Goal: Transaction & Acquisition: Purchase product/service

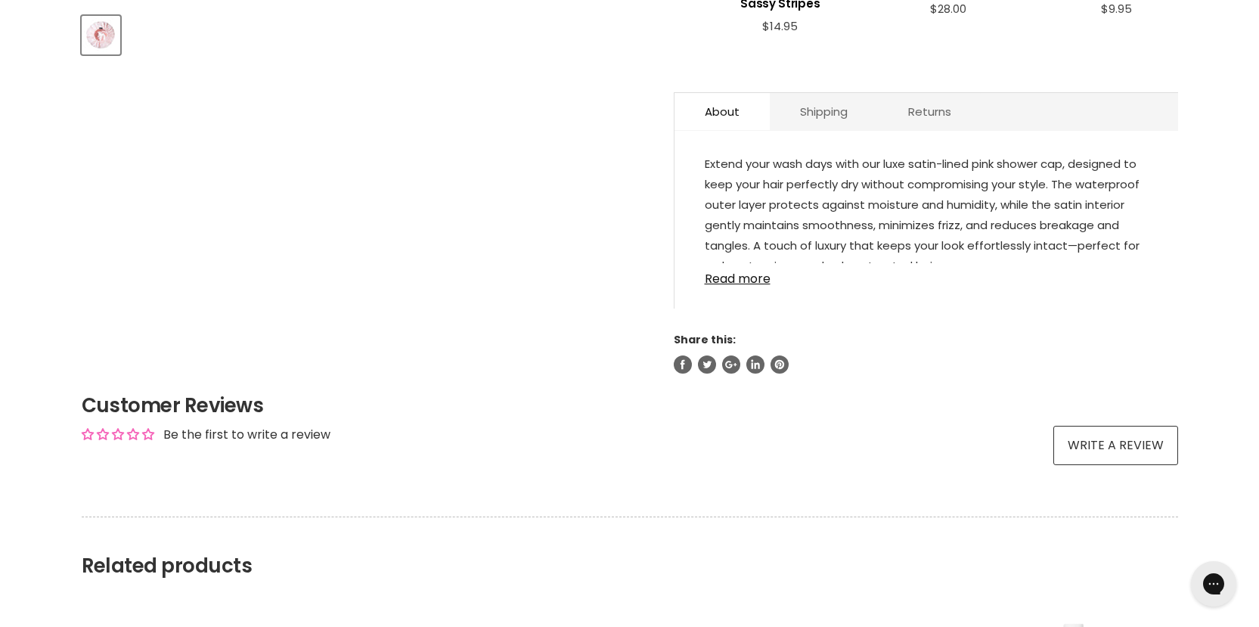
scroll to position [756, 0]
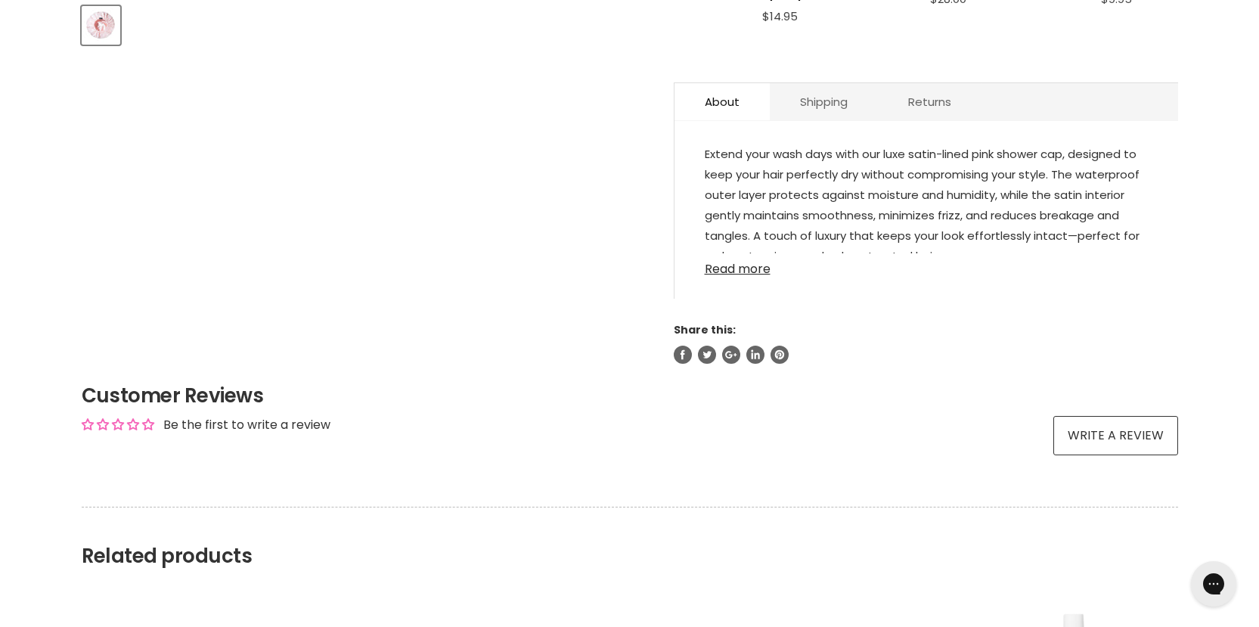
click at [728, 269] on link "Read more" at bounding box center [926, 264] width 443 height 23
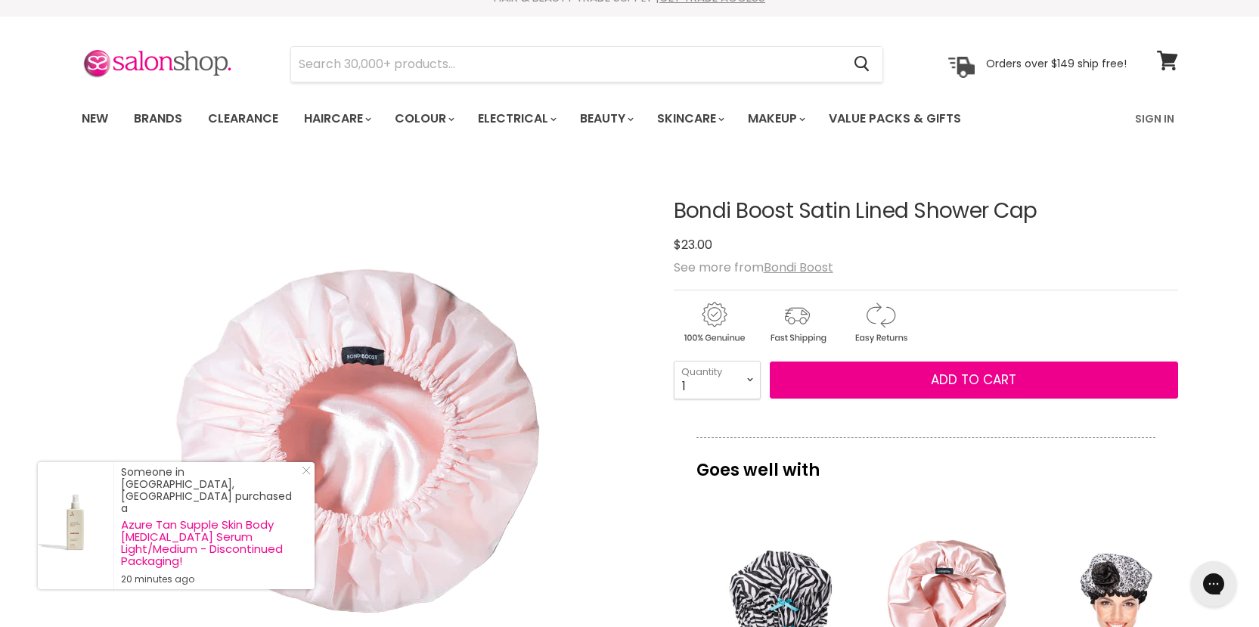
scroll to position [0, 0]
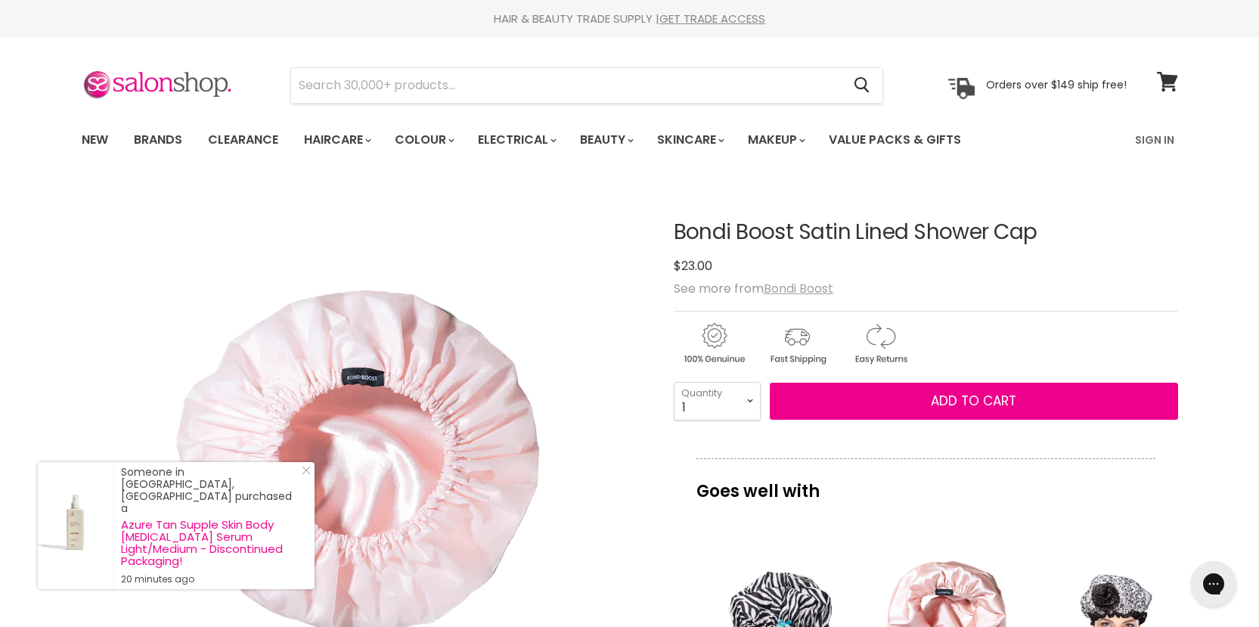
click at [809, 286] on u "Bondi Boost" at bounding box center [799, 288] width 70 height 17
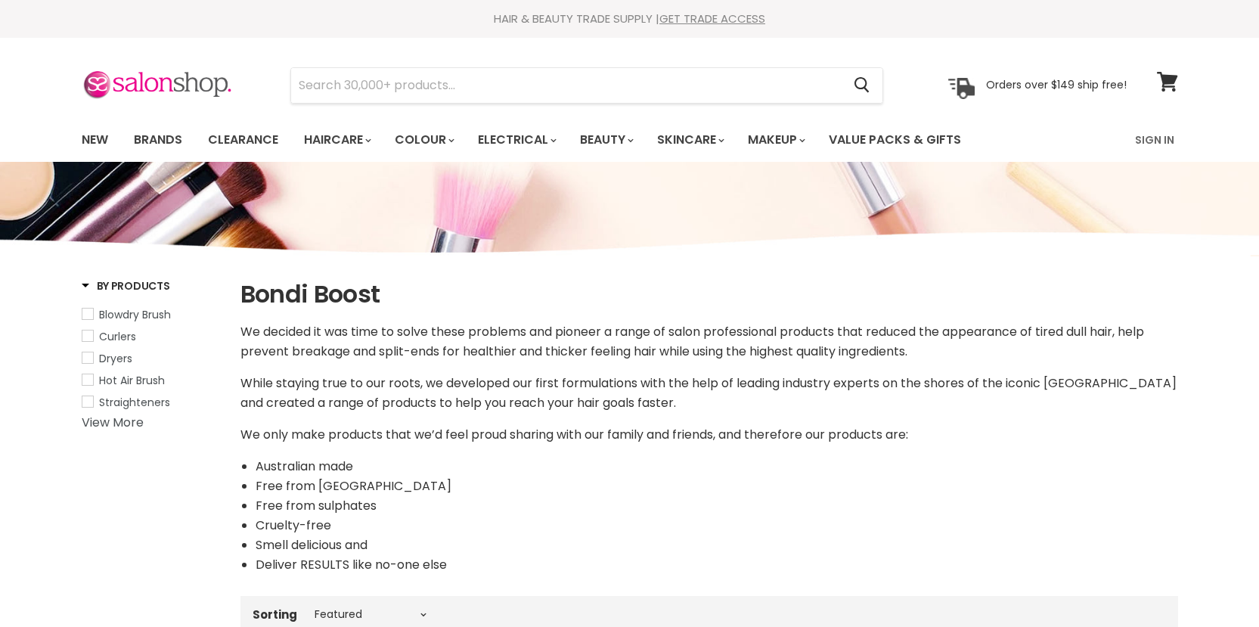
select select "manual"
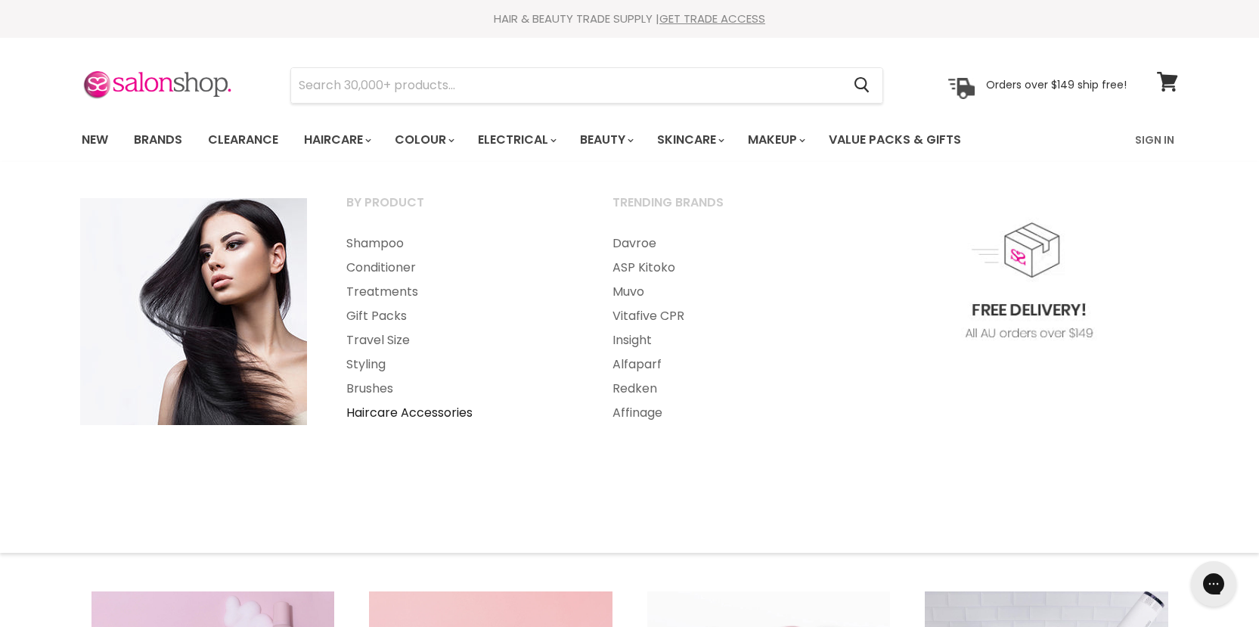
click at [390, 412] on link "Haircare Accessories" at bounding box center [459, 413] width 263 height 24
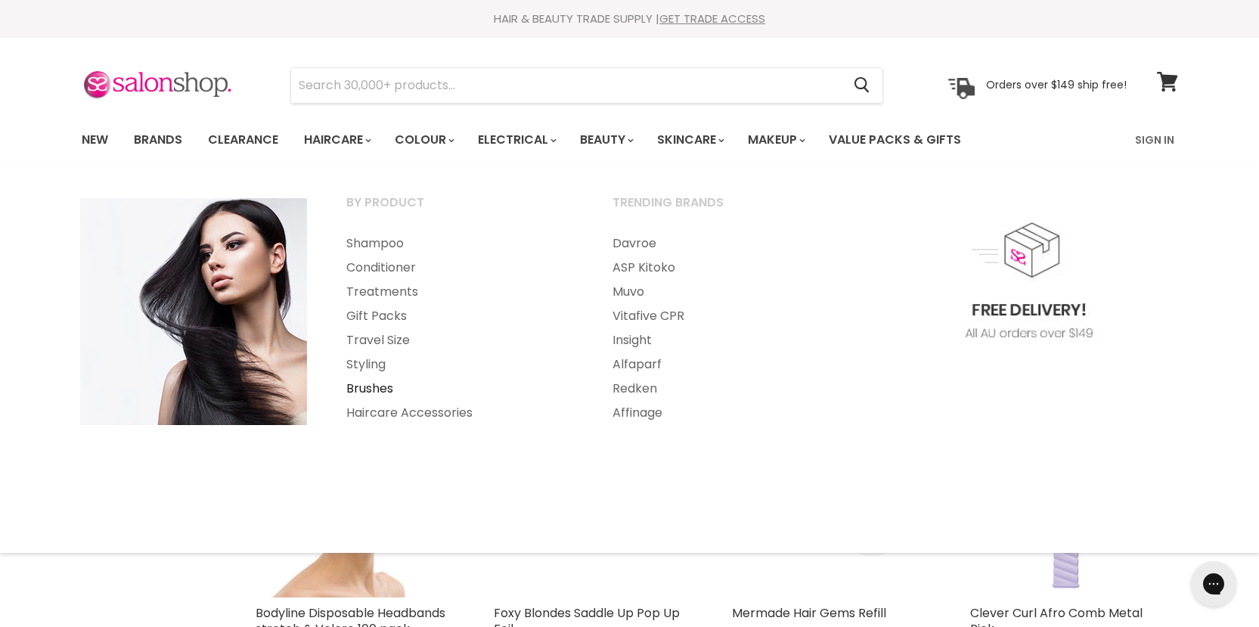
click at [368, 387] on link "Brushes" at bounding box center [459, 389] width 263 height 24
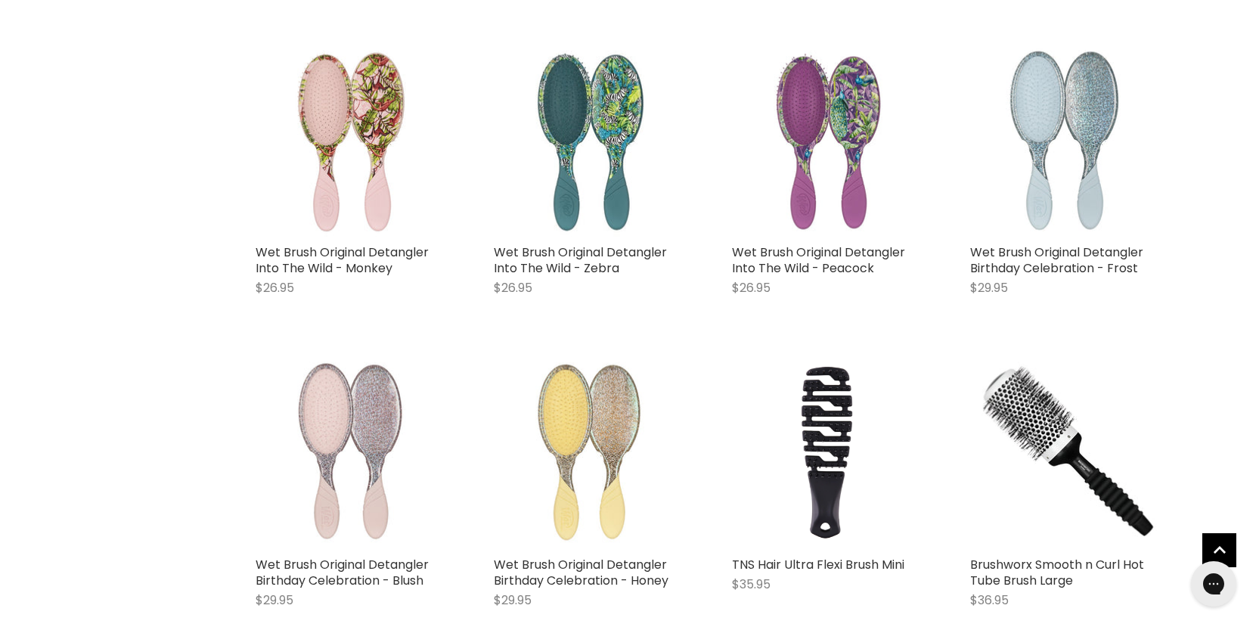
scroll to position [2269, 0]
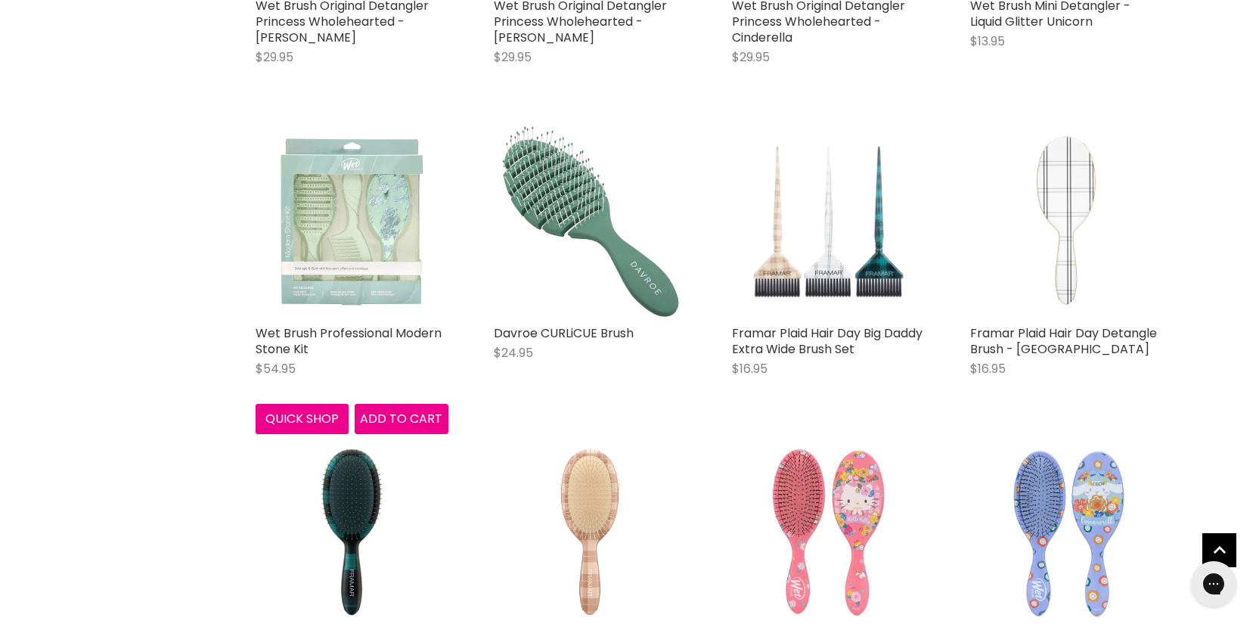
scroll to position [6959, 0]
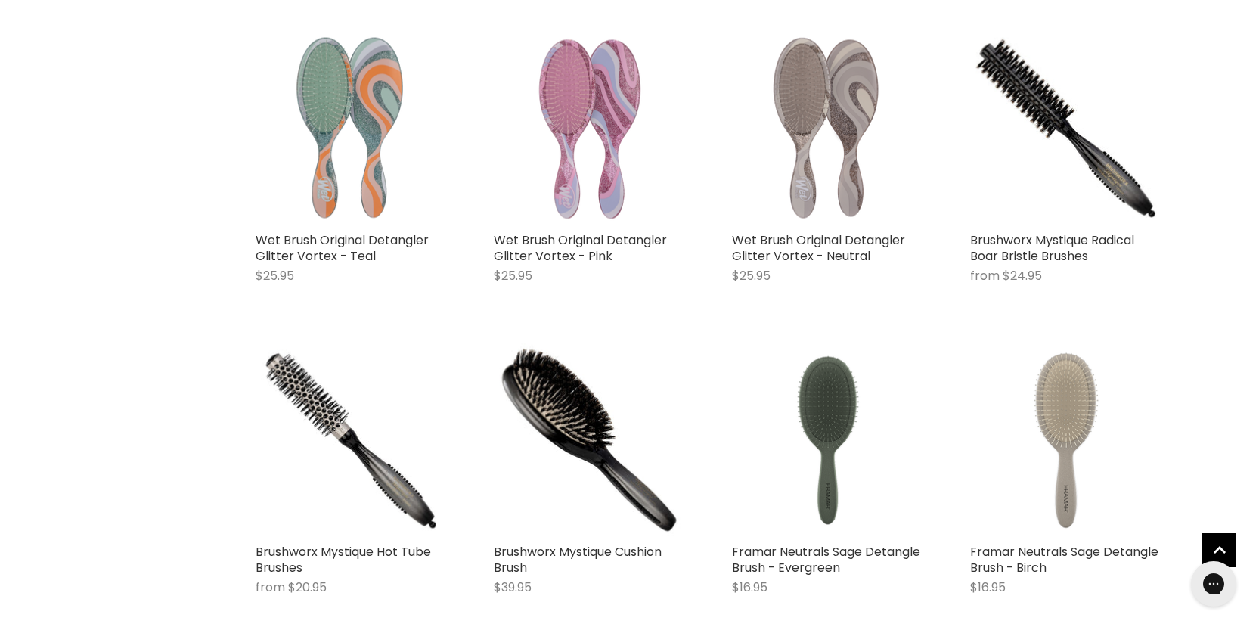
scroll to position [10817, 0]
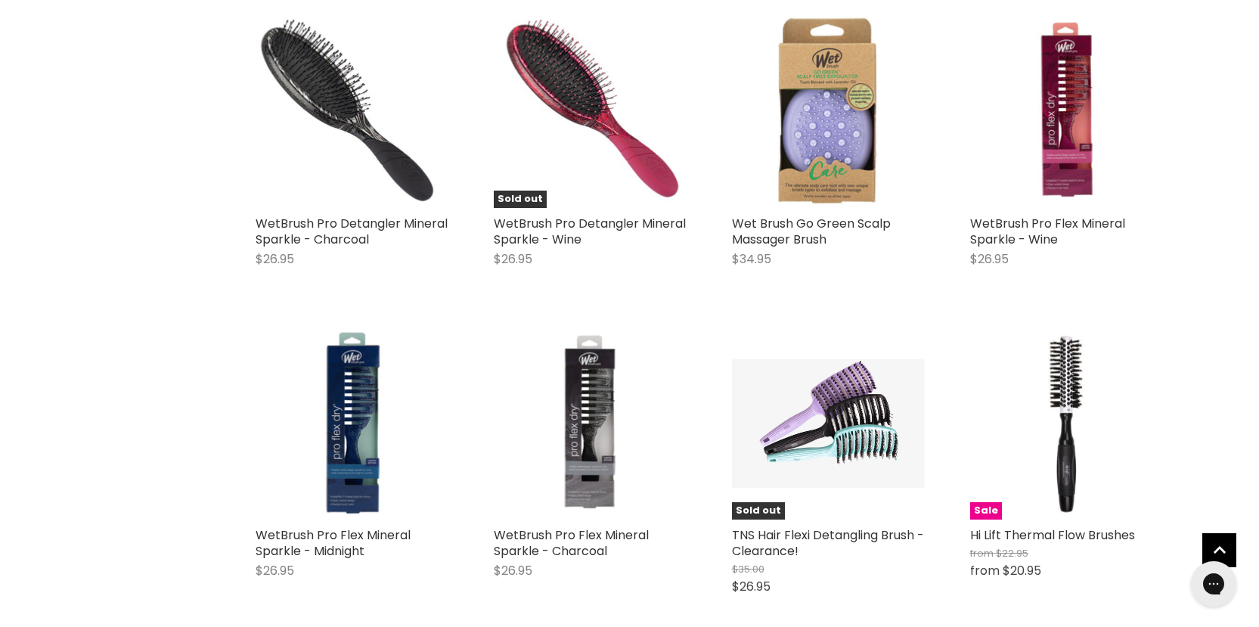
scroll to position [14070, 0]
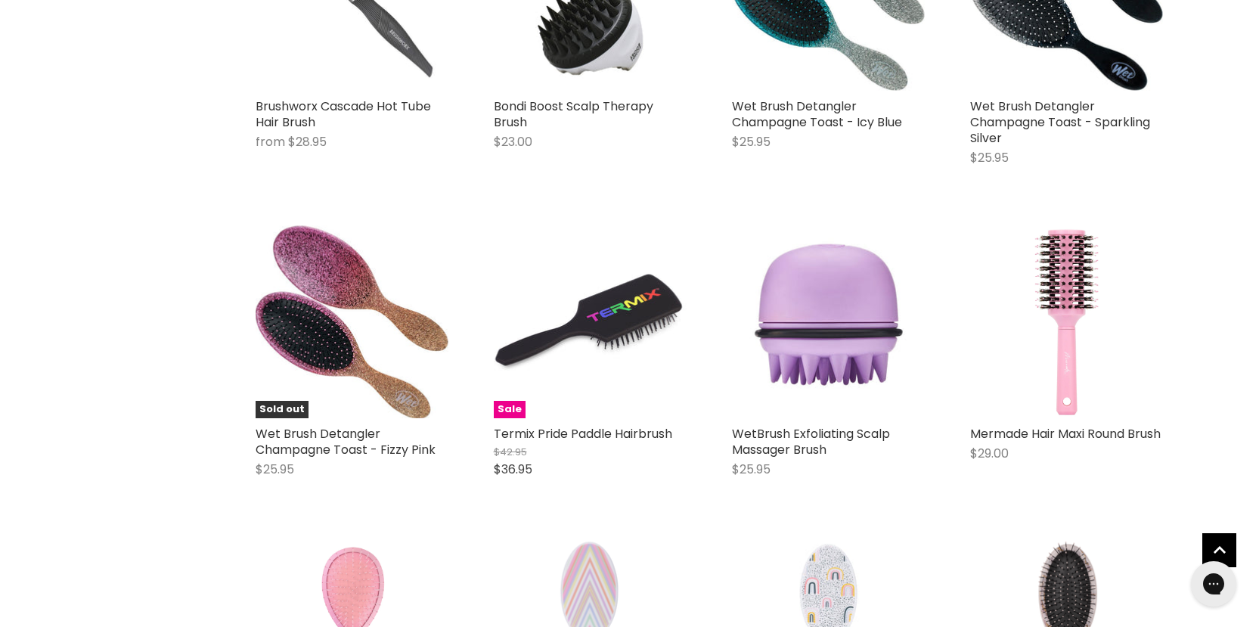
scroll to position [17398, 0]
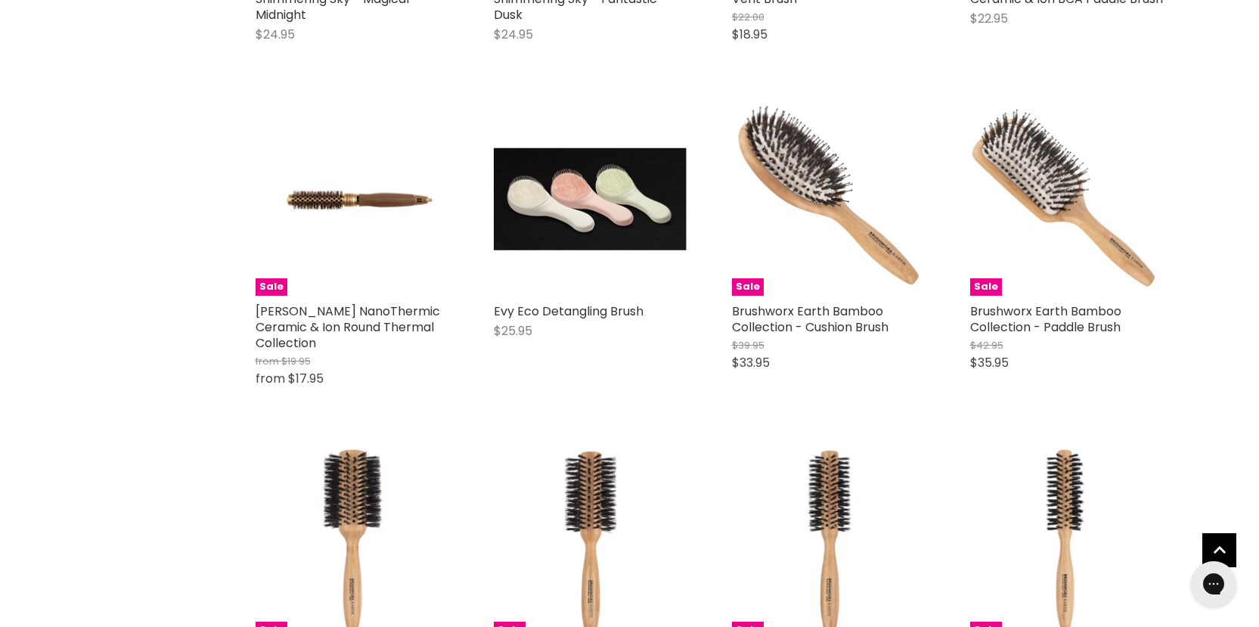
scroll to position [19592, 0]
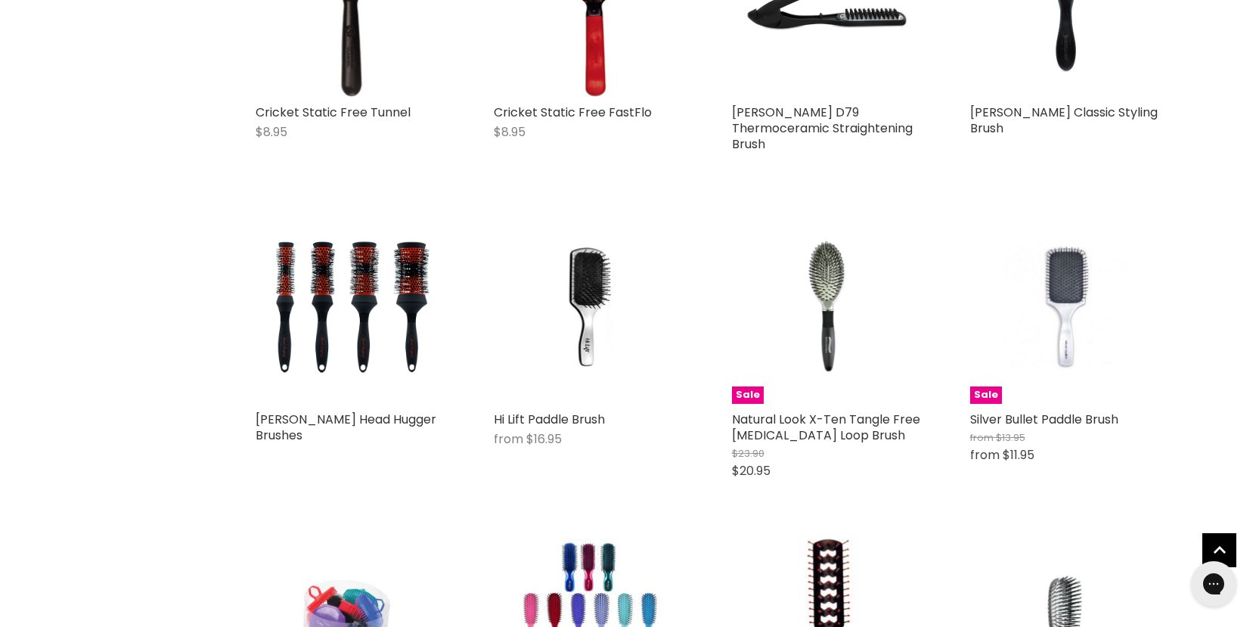
scroll to position [26476, 0]
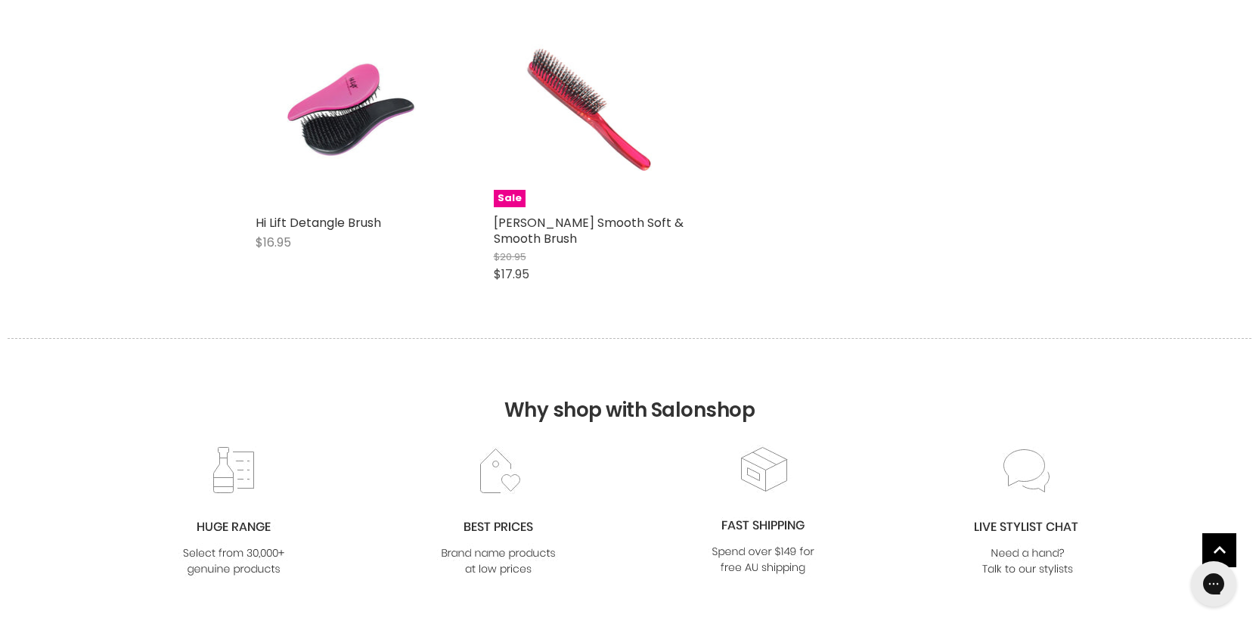
scroll to position [28140, 0]
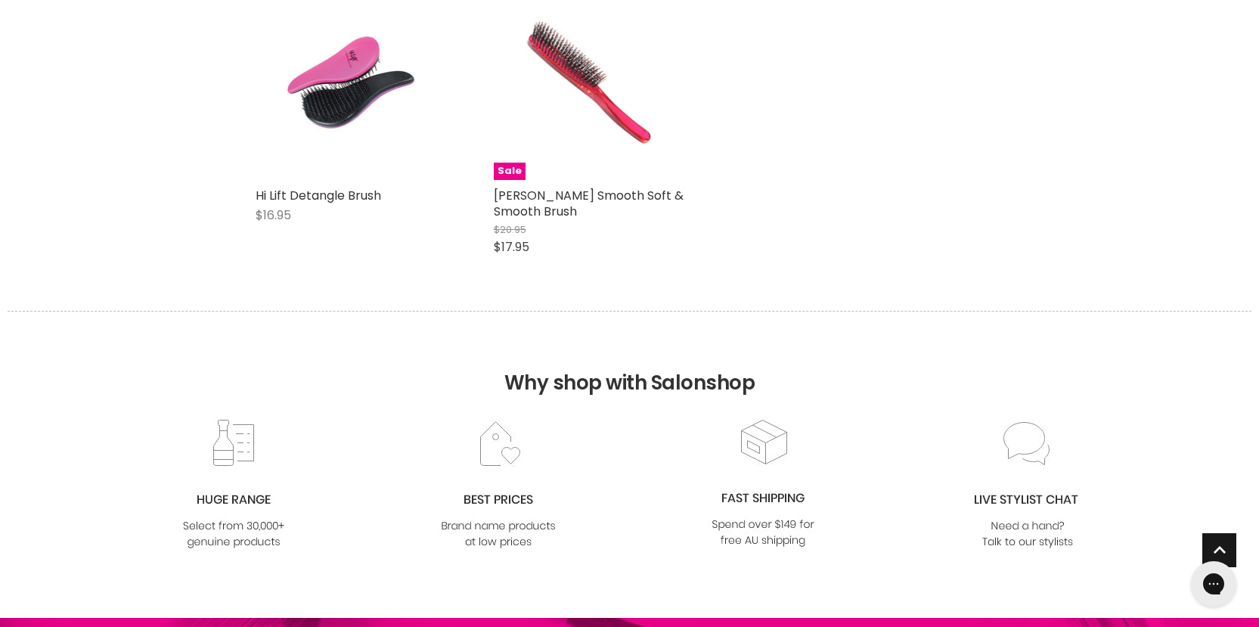
click at [1216, 545] on span "Back to top" at bounding box center [1220, 552] width 34 height 39
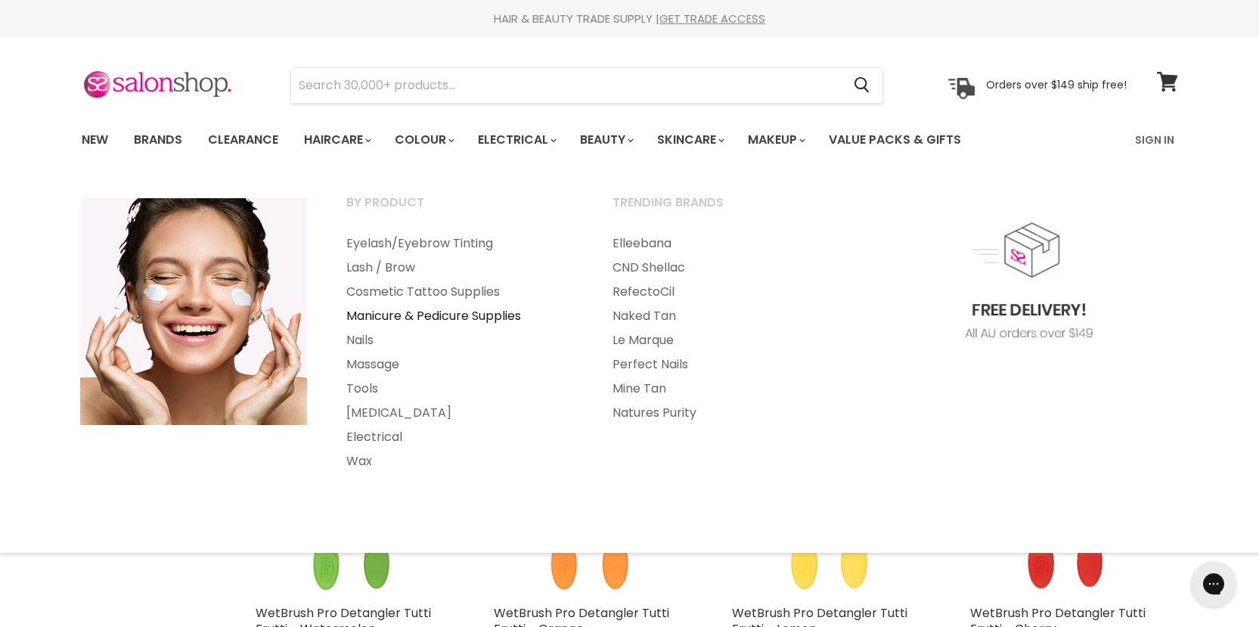
click at [457, 315] on link "Manicure & Pedicure Supplies" at bounding box center [459, 316] width 263 height 24
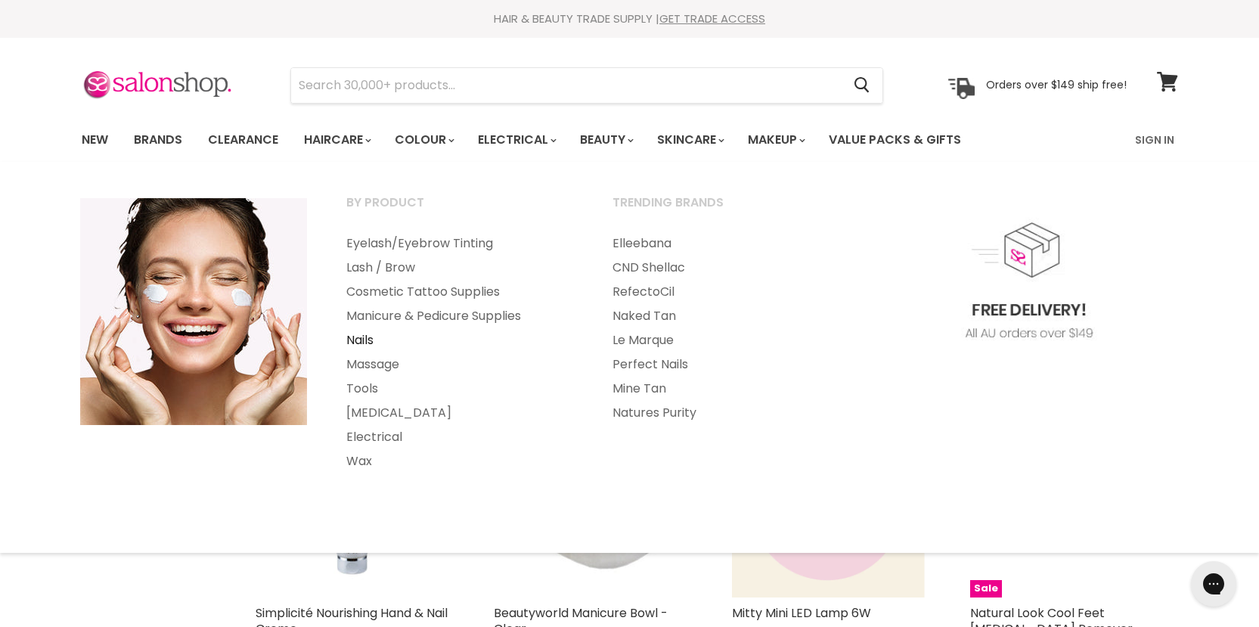
click at [362, 338] on link "Nails" at bounding box center [459, 340] width 263 height 24
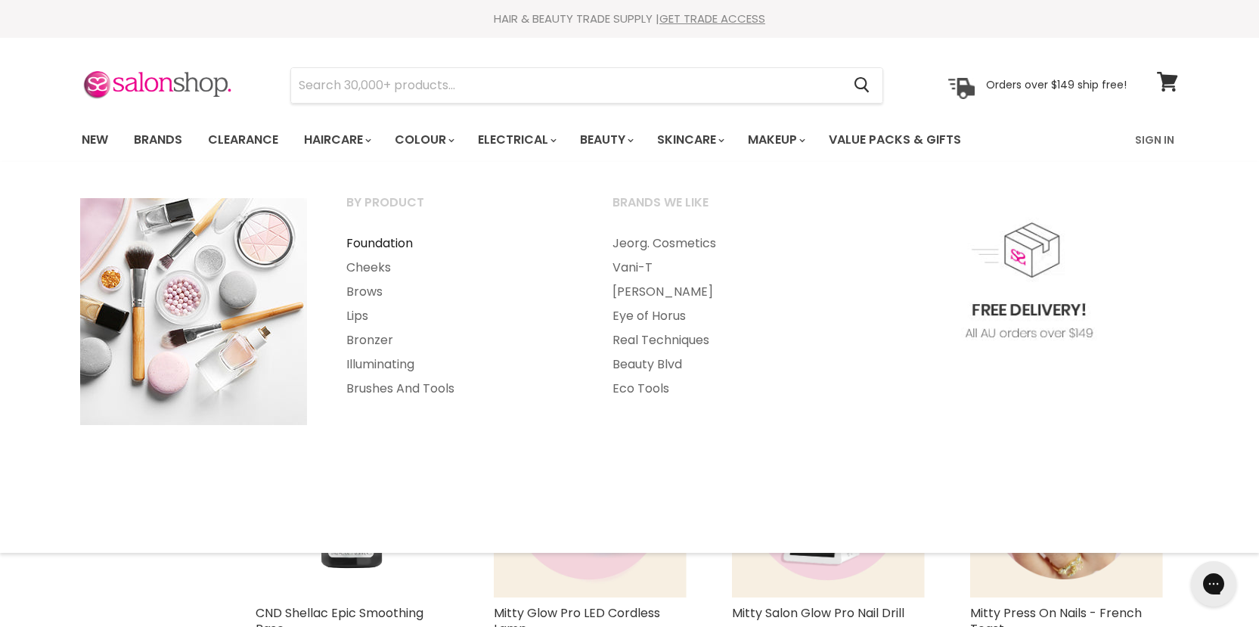
click at [389, 241] on link "Foundation" at bounding box center [459, 243] width 263 height 24
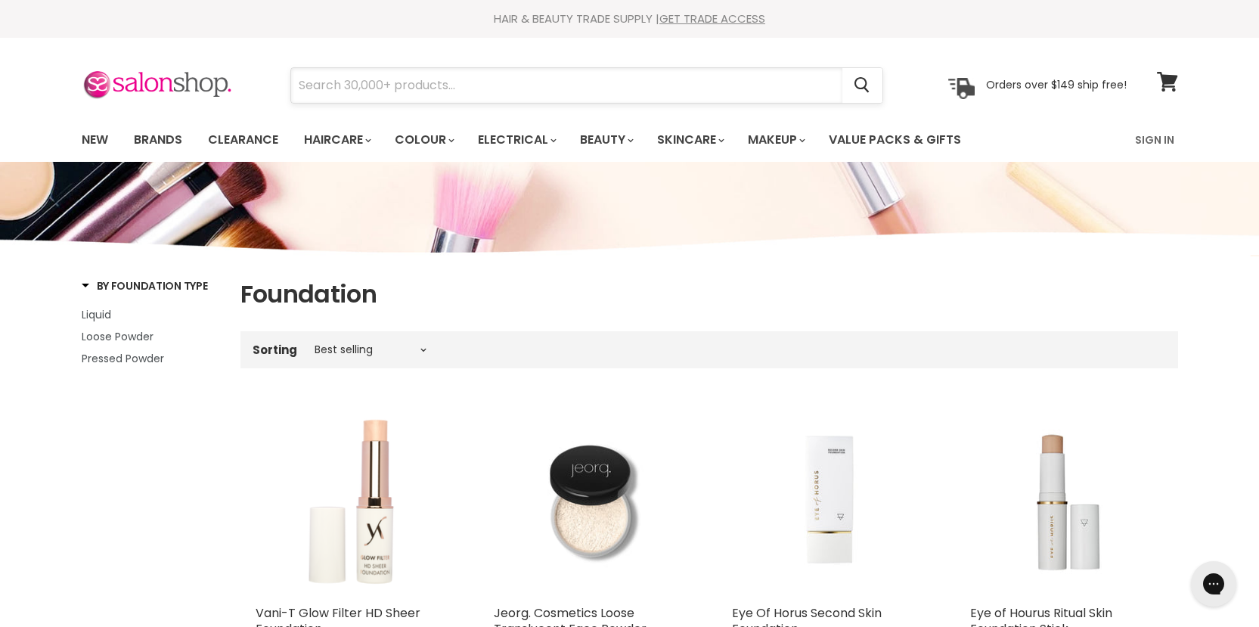
click at [300, 85] on input "Search" at bounding box center [566, 85] width 551 height 35
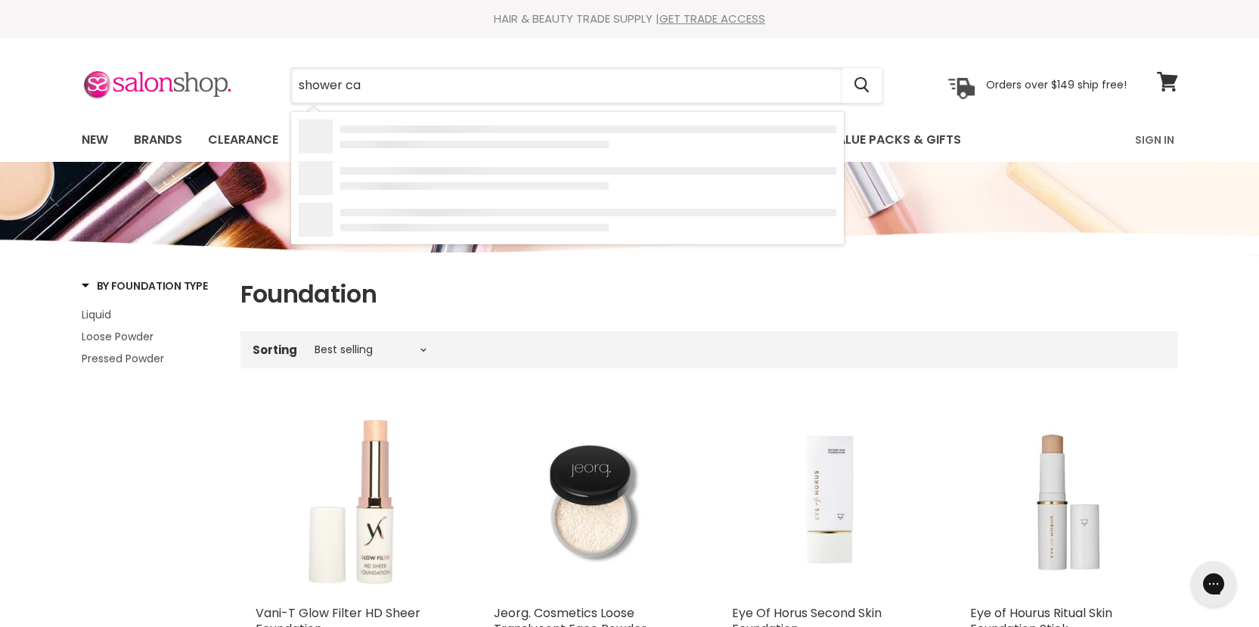
type input "shower cap"
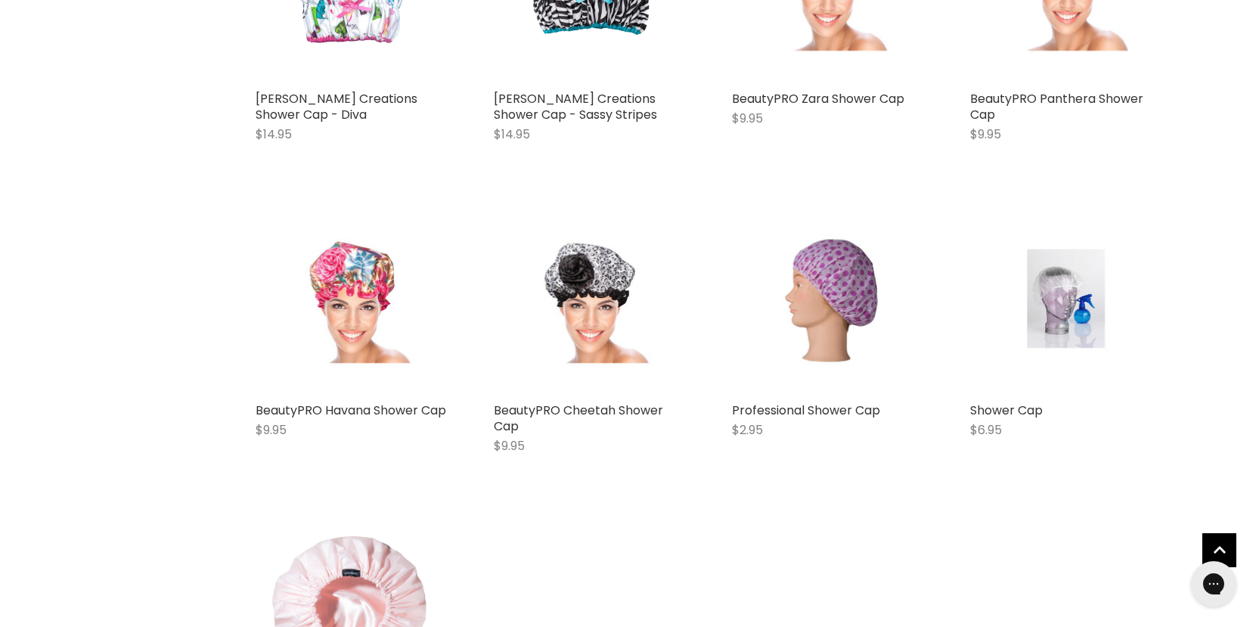
scroll to position [454, 0]
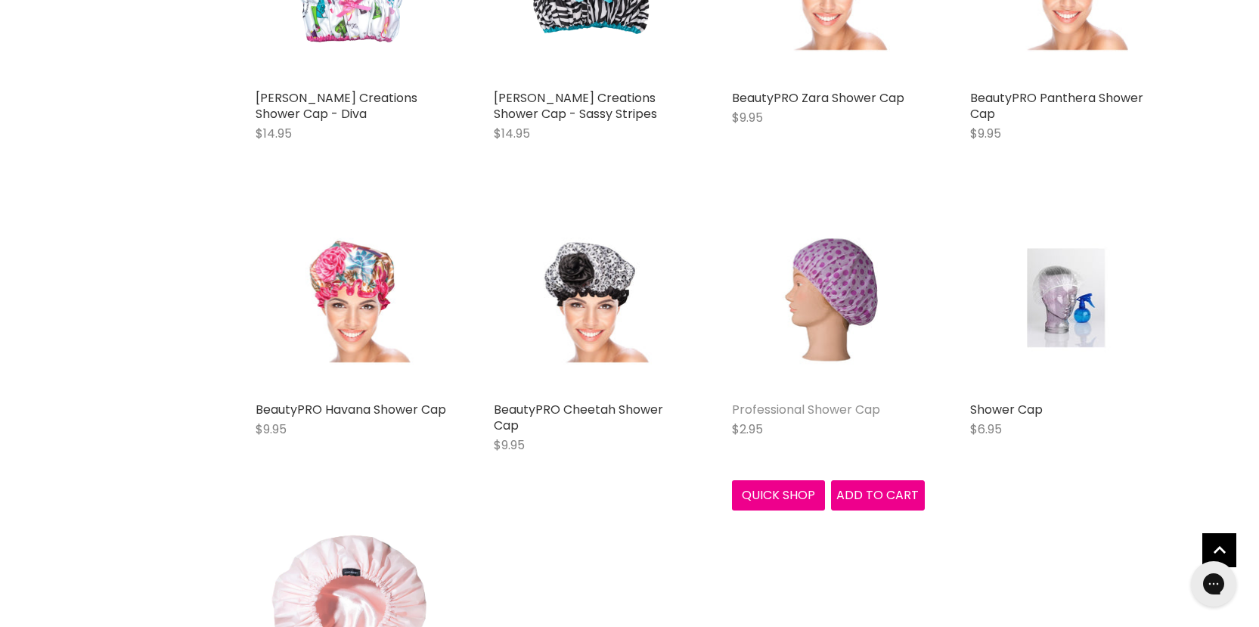
click at [807, 411] on link "Professional Shower Cap" at bounding box center [806, 409] width 148 height 17
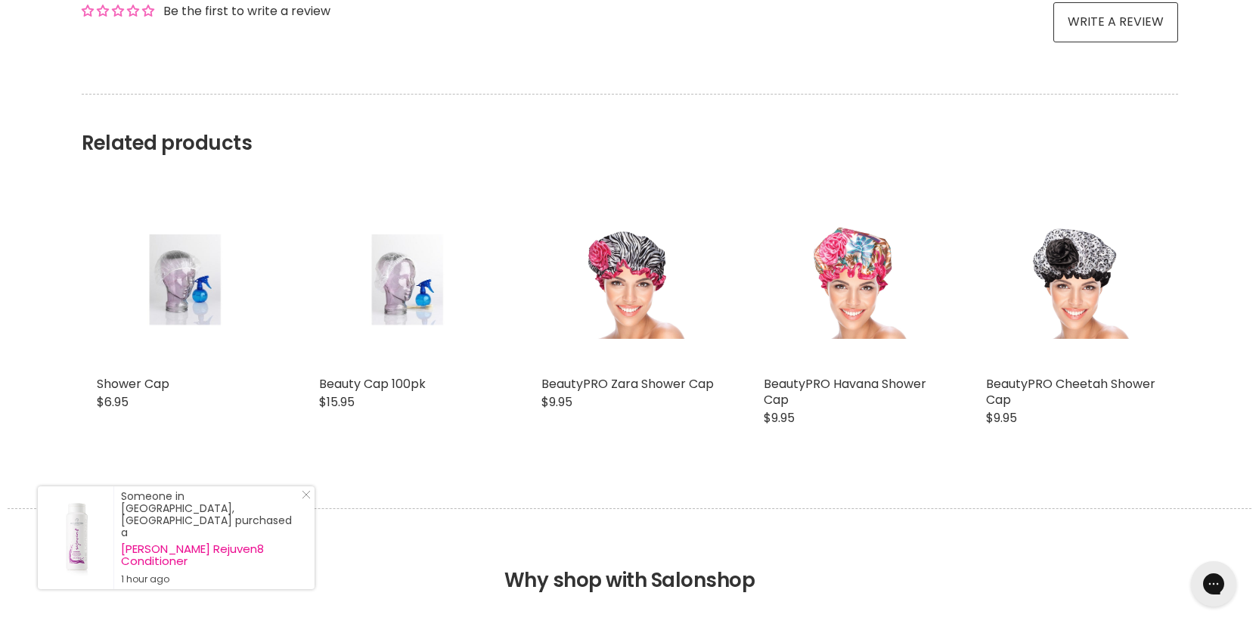
scroll to position [1135, 0]
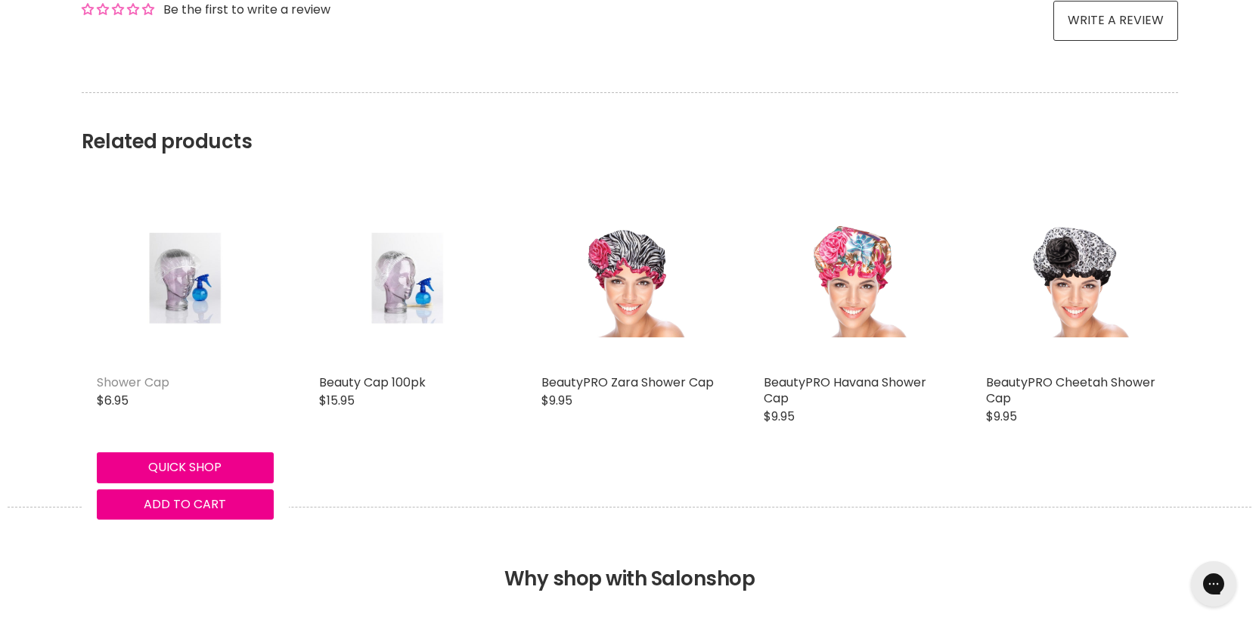
click at [129, 377] on link "Shower Cap" at bounding box center [133, 382] width 73 height 17
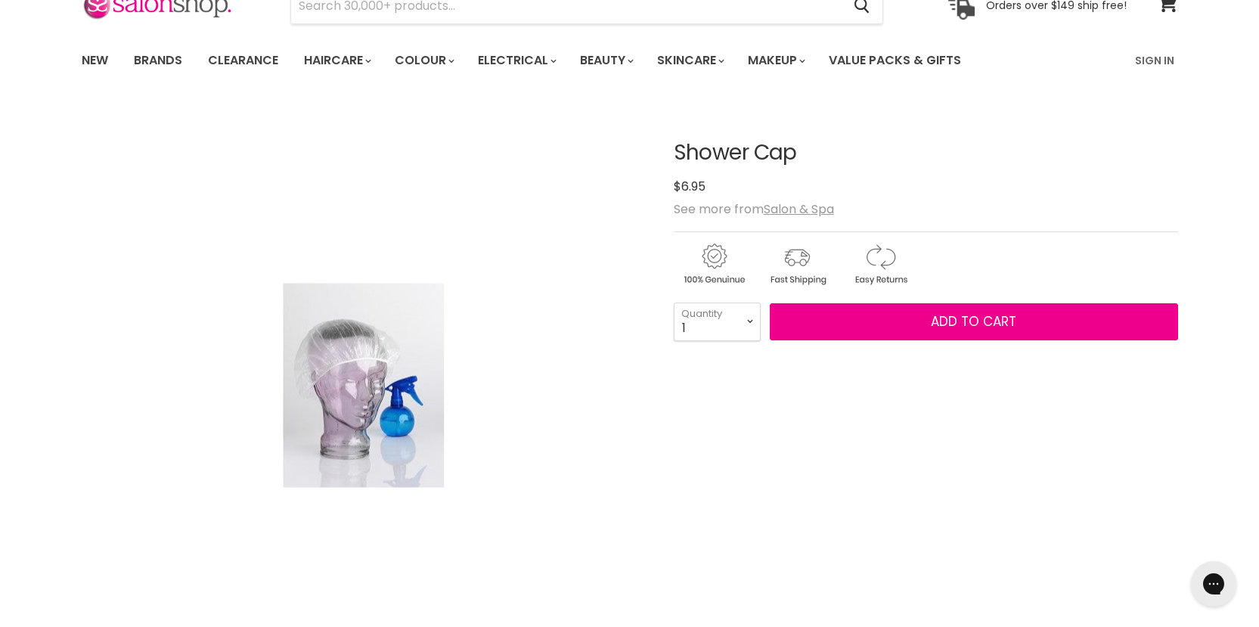
scroll to position [151, 0]
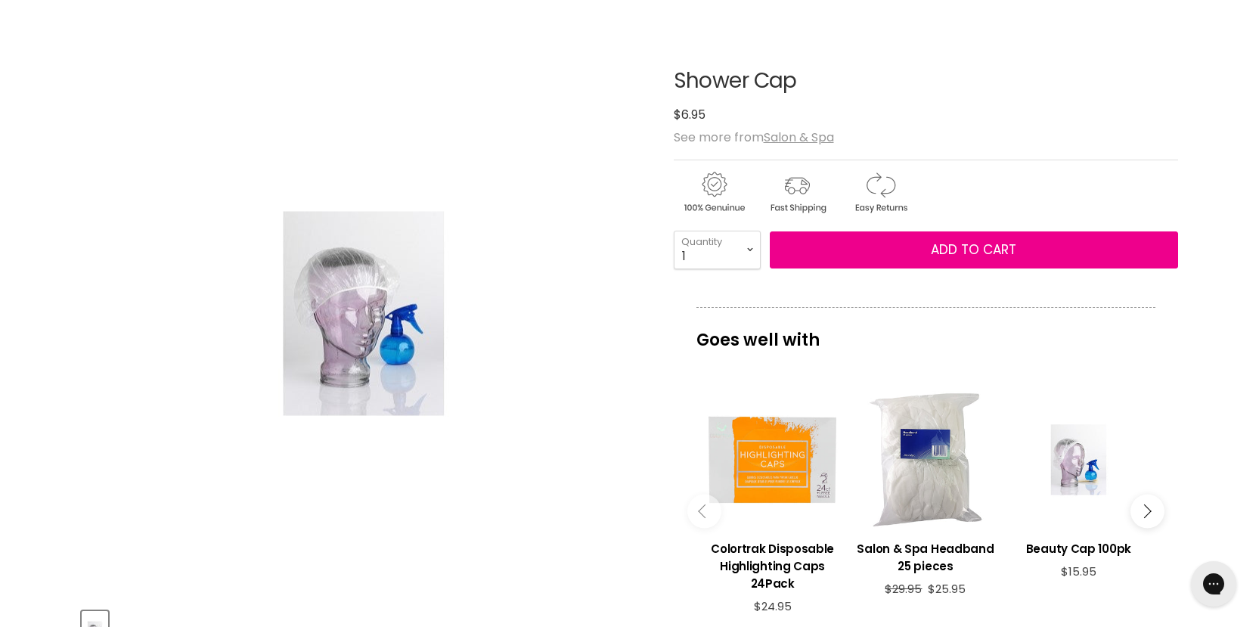
click at [349, 282] on img "Shower Cap image. Click or Scroll to Zoom." at bounding box center [363, 313] width 265 height 399
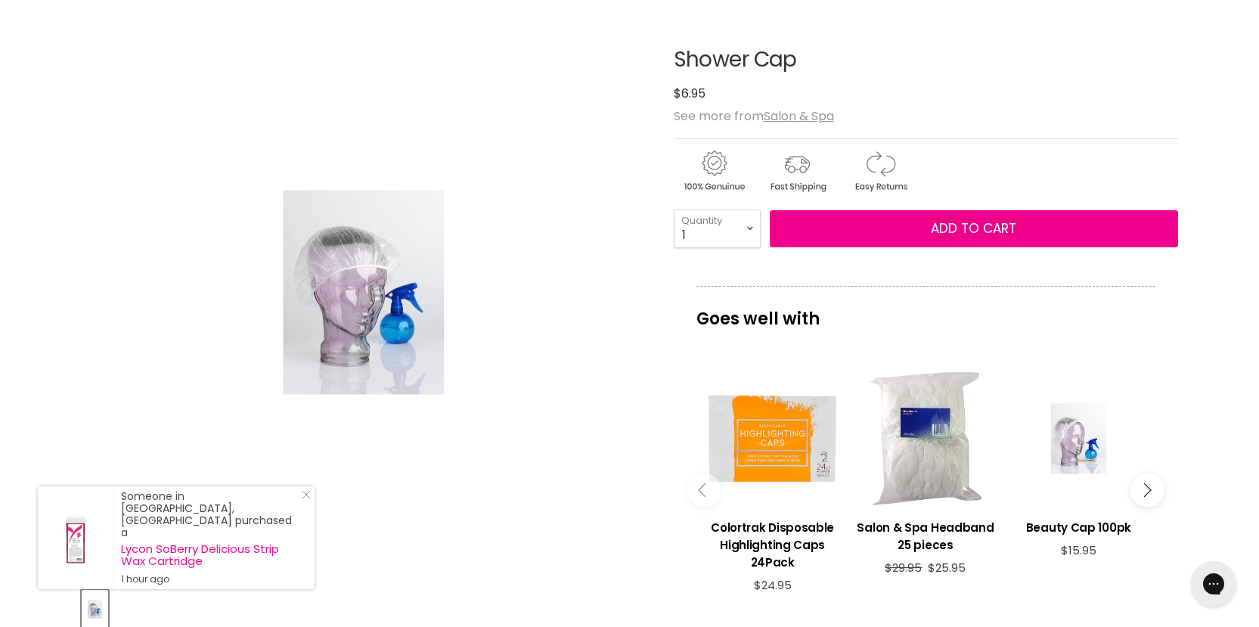
scroll to position [0, 0]
